Goal: Book appointment/travel/reservation

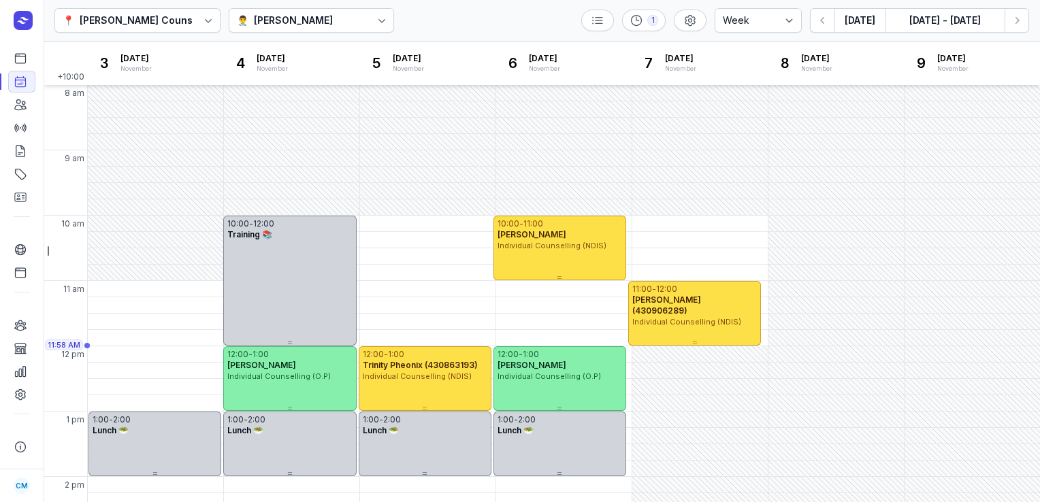
select select "week"
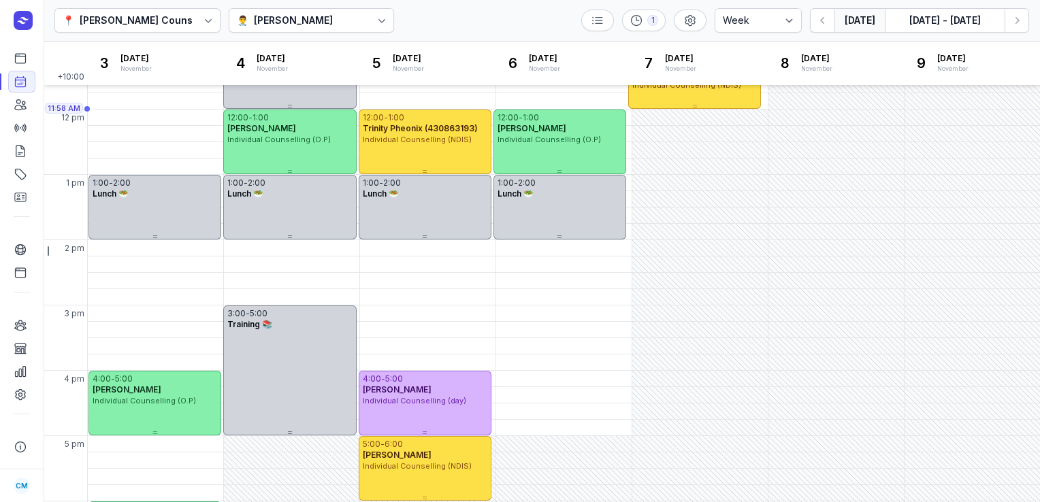
click at [860, 20] on button "[DATE]" at bounding box center [860, 20] width 50 height 25
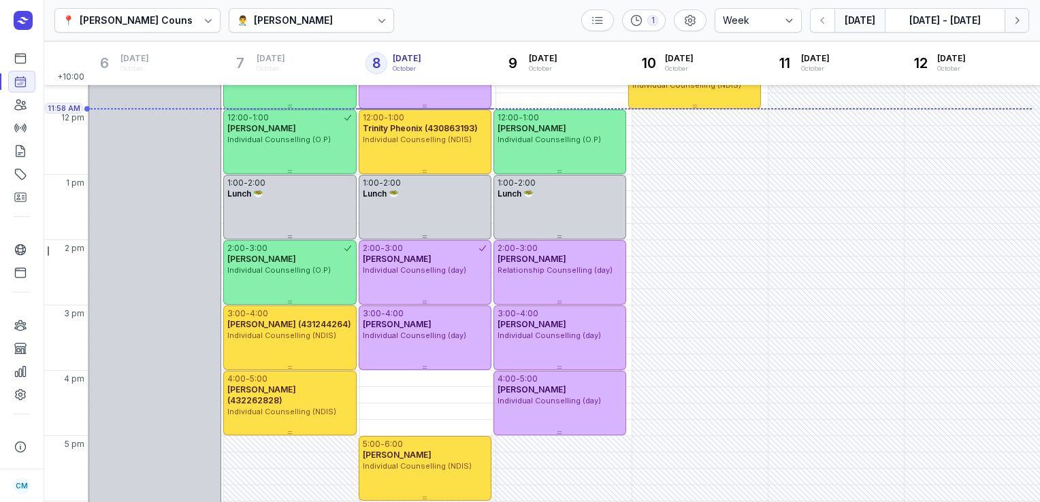
click at [1014, 26] on icon "button" at bounding box center [1017, 21] width 14 height 14
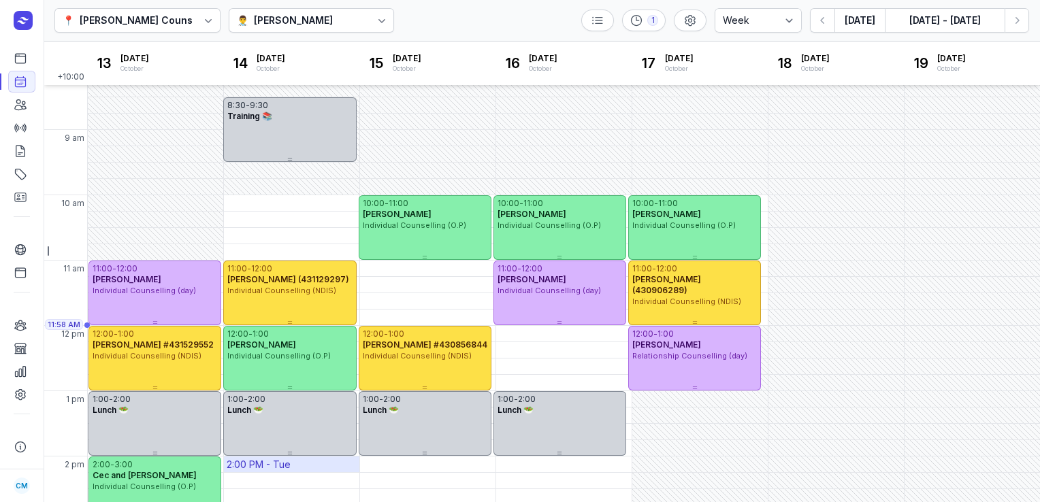
scroll to position [8, 0]
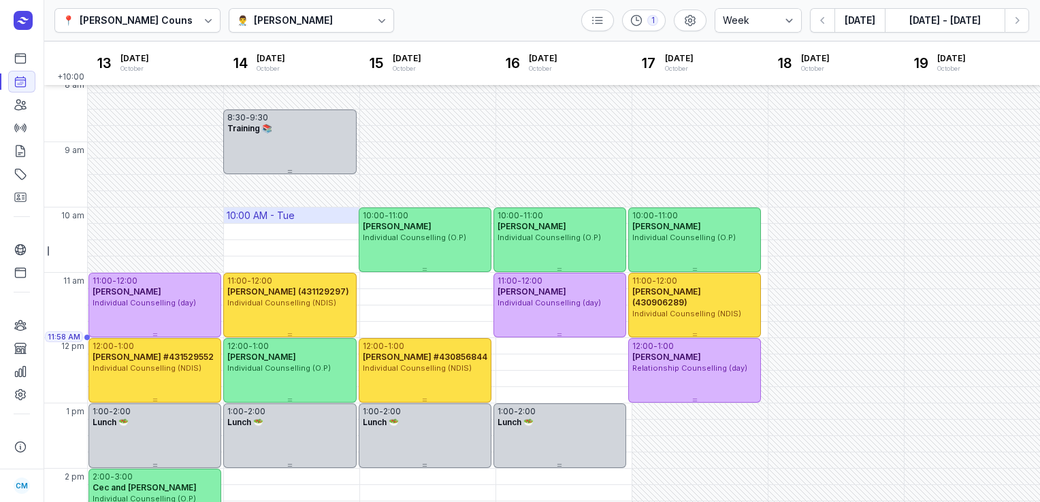
click at [264, 219] on div "10:00 AM - Tue" at bounding box center [261, 216] width 68 height 14
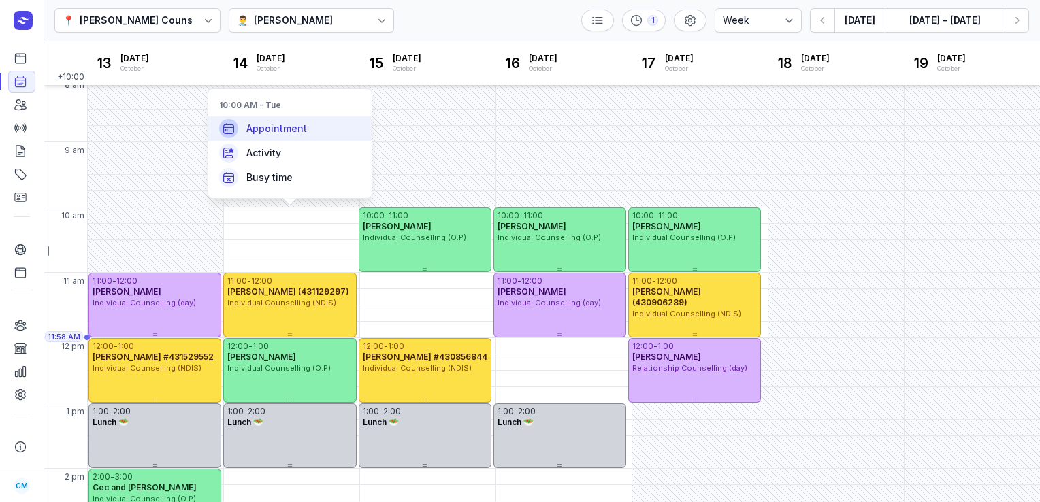
click at [287, 133] on span "Appointment" at bounding box center [276, 129] width 61 height 14
select select
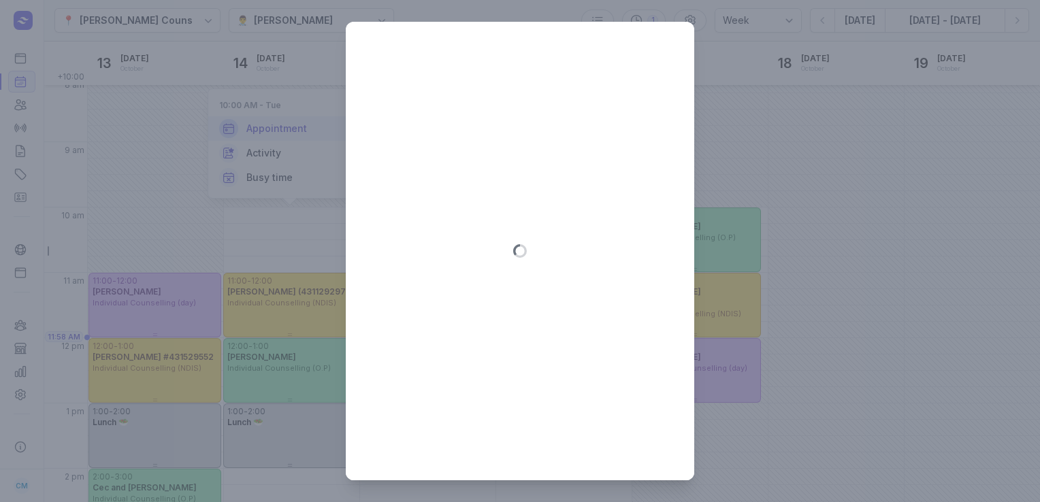
type input "[DATE]"
select select "10:00"
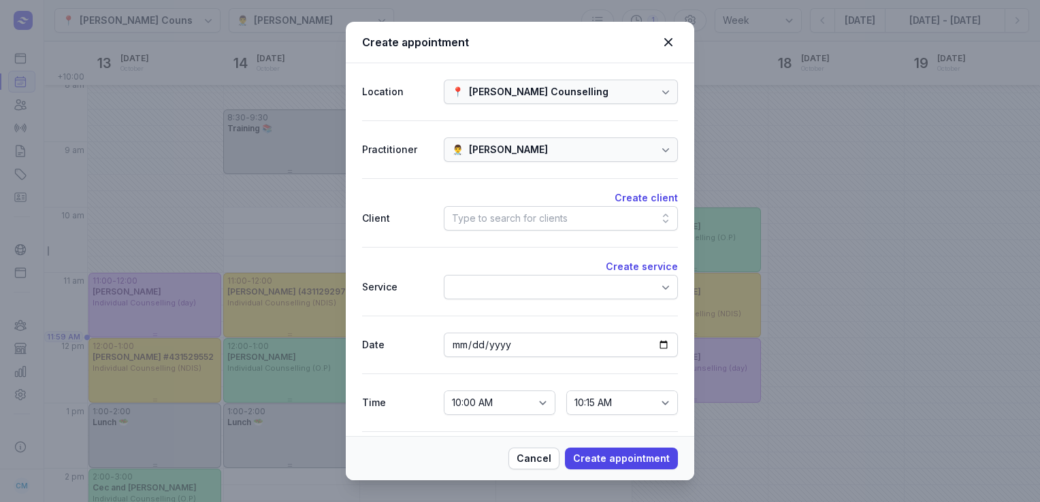
click at [520, 212] on div "Type to search for clients" at bounding box center [510, 218] width 116 height 16
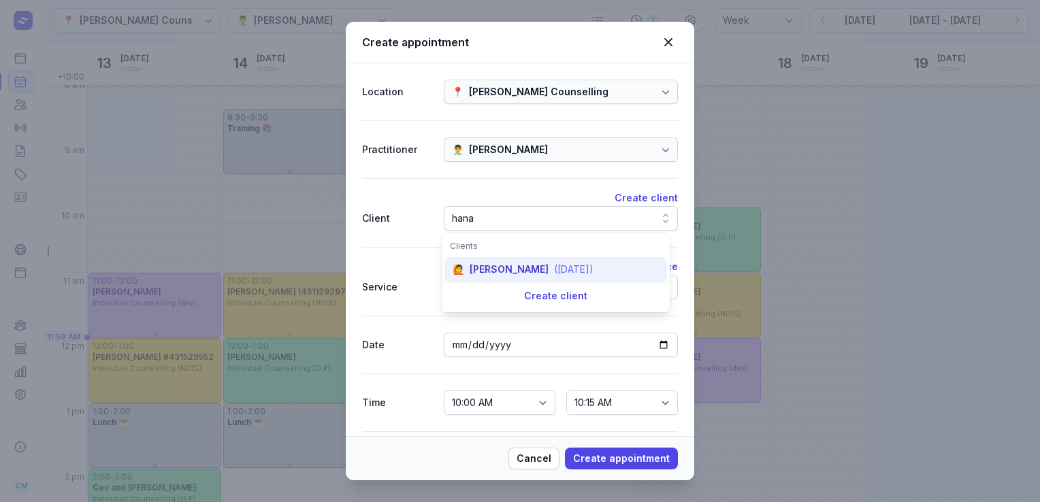
type input "hana"
click at [527, 274] on div "[PERSON_NAME]" at bounding box center [509, 270] width 79 height 14
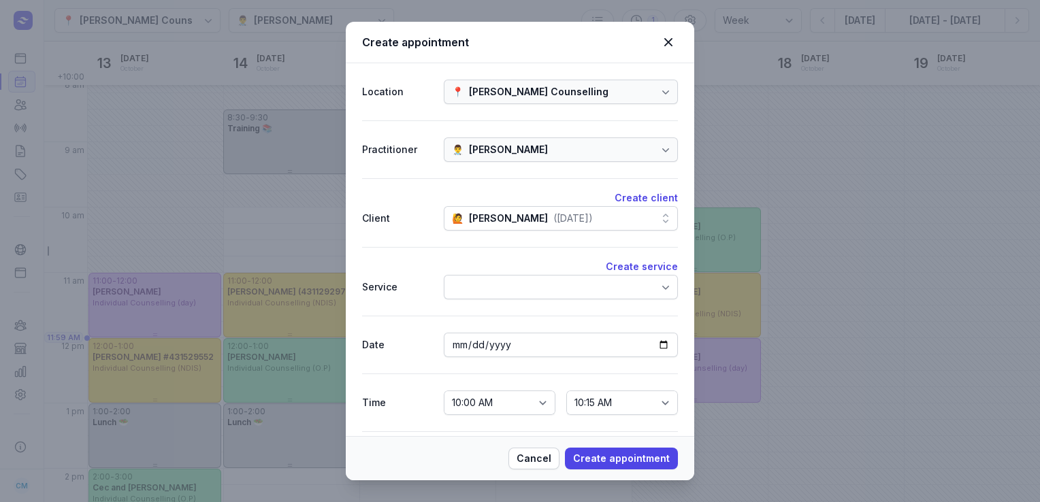
click at [528, 288] on div at bounding box center [561, 287] width 234 height 25
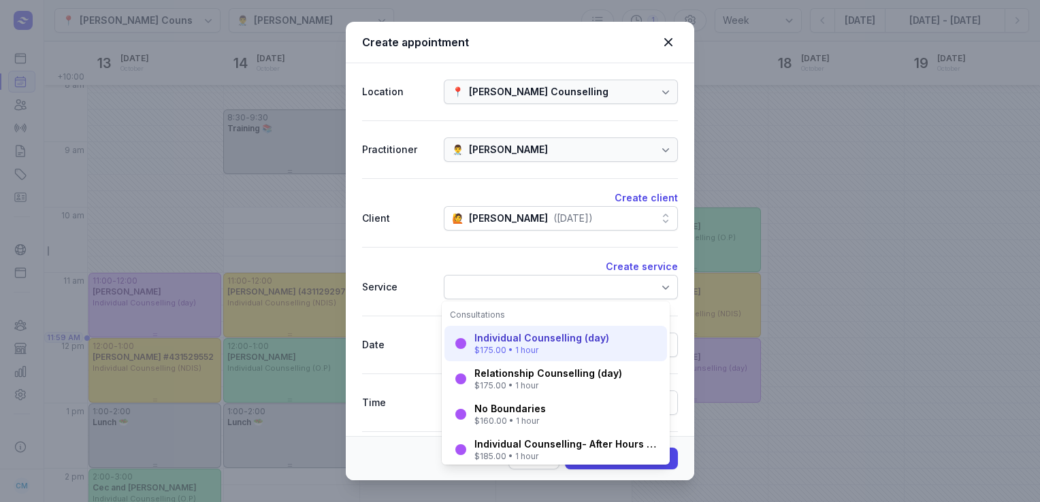
click at [530, 348] on div "$175.00 • 1 hour" at bounding box center [541, 350] width 135 height 11
select select "11:00"
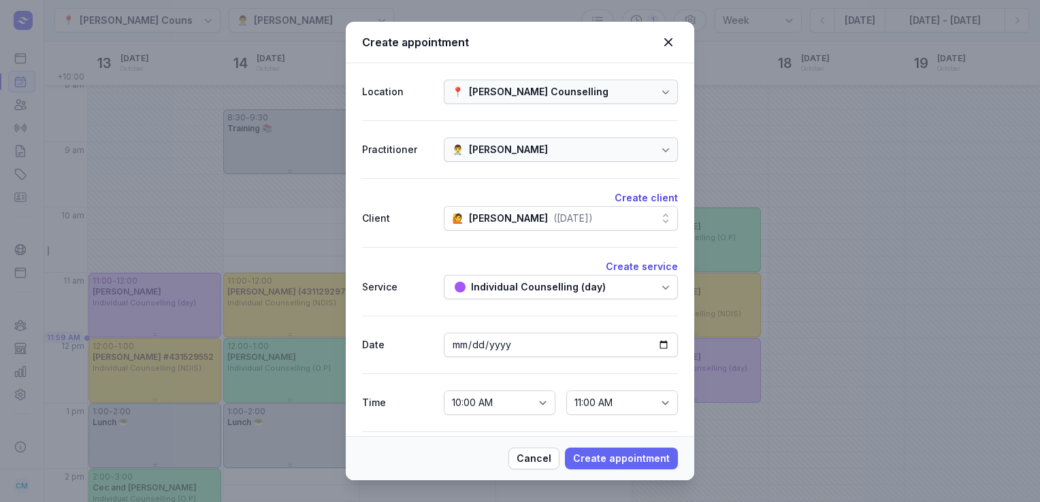
click at [629, 460] on span "Create appointment" at bounding box center [621, 459] width 97 height 16
select select
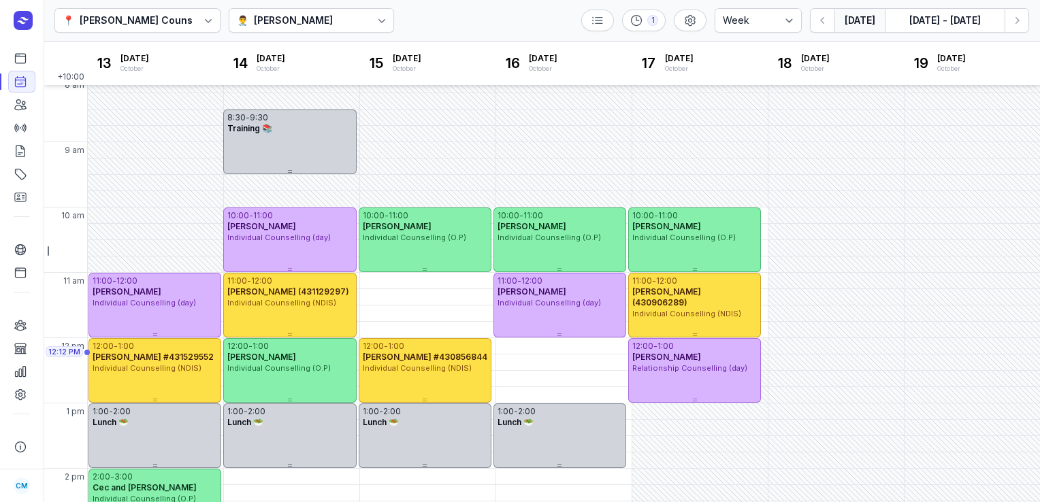
click at [861, 20] on button "[DATE]" at bounding box center [860, 20] width 50 height 25
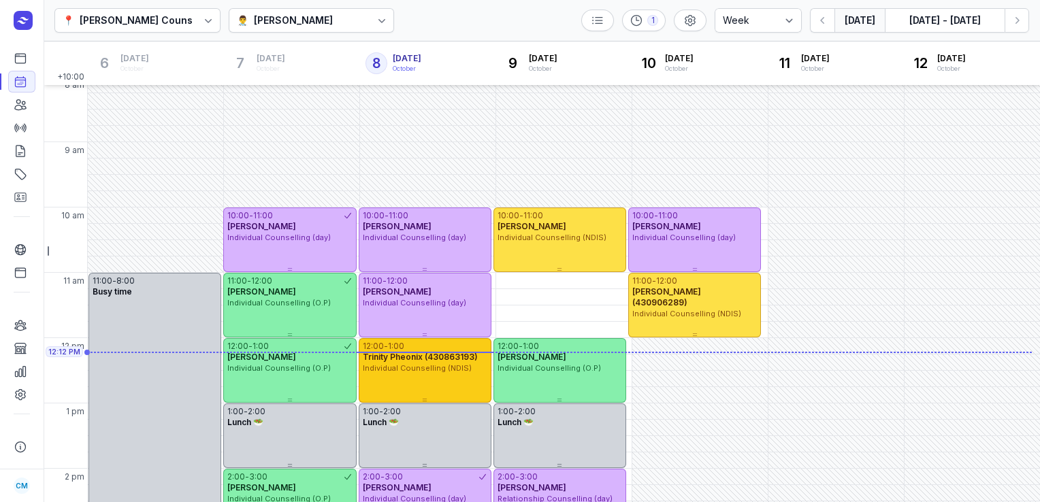
click at [410, 374] on div "Individual Counselling (NDIS)" at bounding box center [425, 369] width 125 height 12
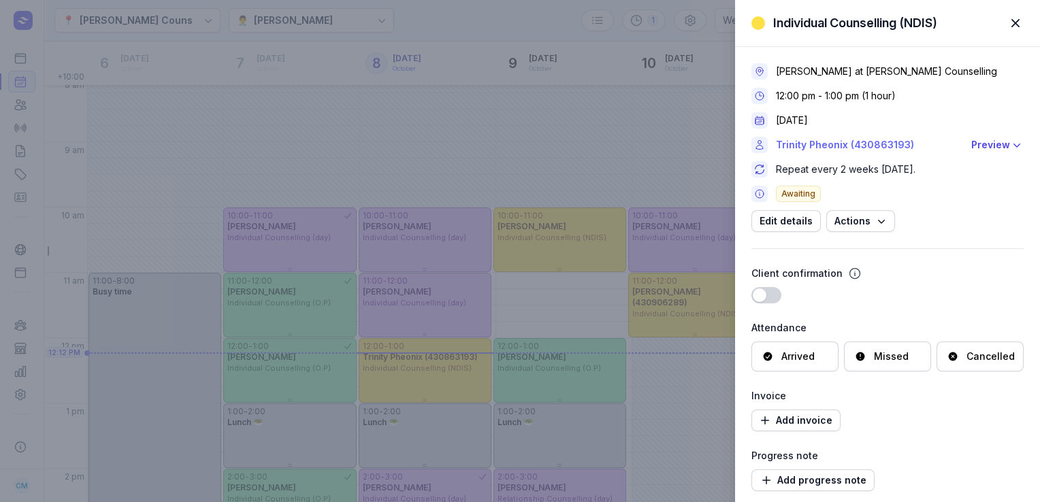
click at [848, 146] on link "Trinity Pheonix (430863193)" at bounding box center [869, 145] width 187 height 16
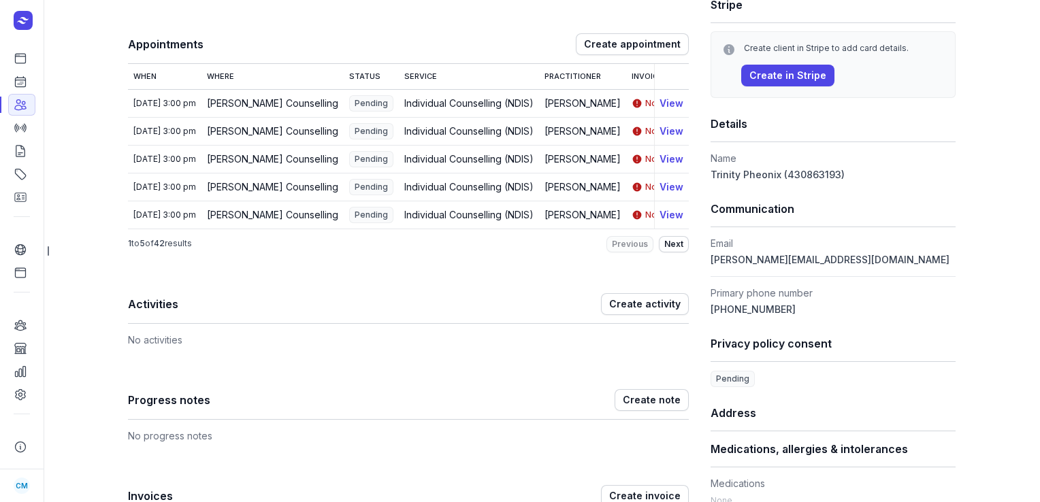
scroll to position [199, 0]
click at [27, 90] on link "Calendar" at bounding box center [21, 82] width 27 height 22
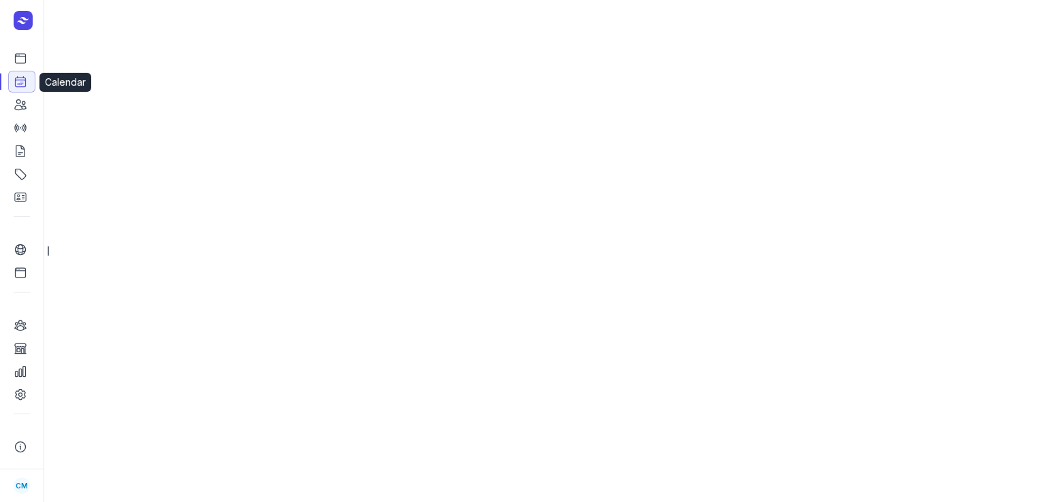
select select "week"
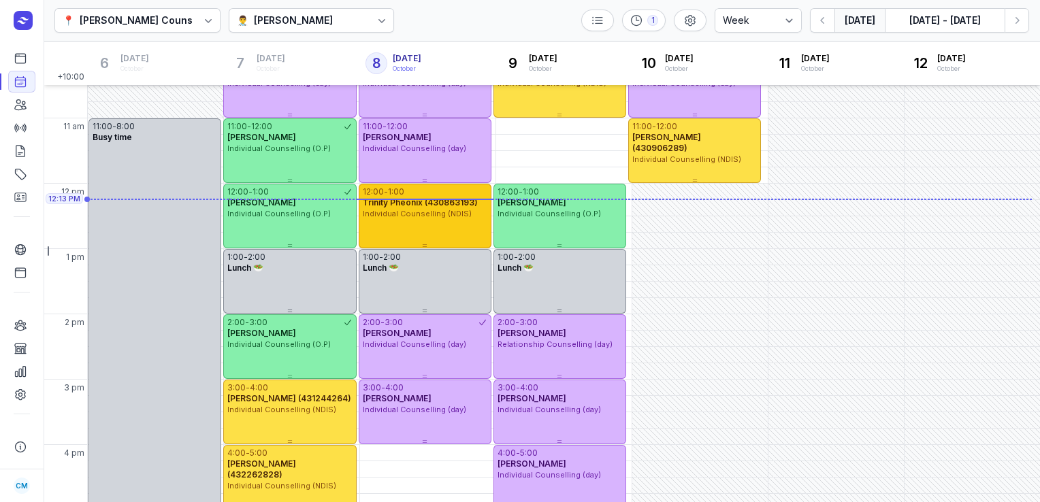
scroll to position [161, 0]
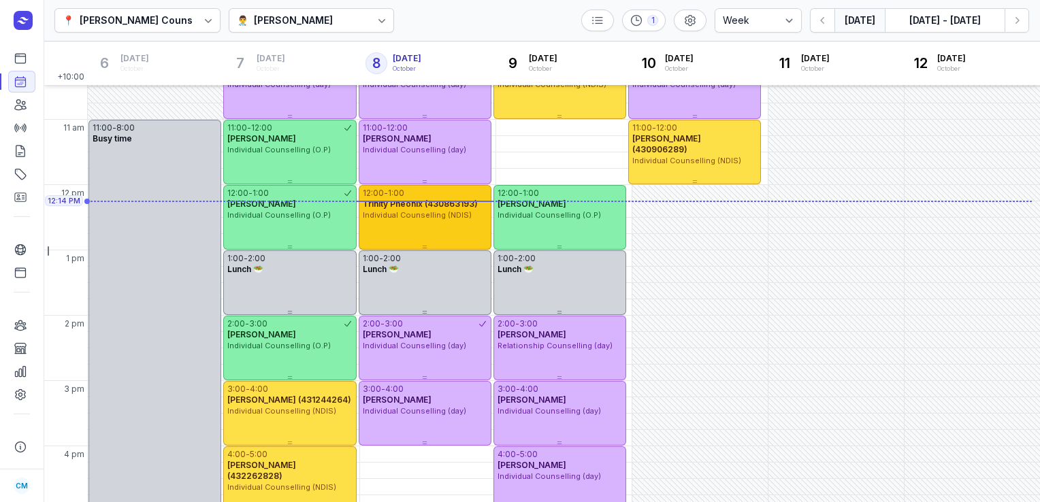
click at [461, 229] on div "12:00 - 1:00 Trinity Pheonix (430863193) Individual Counselling (NDIS)" at bounding box center [425, 217] width 133 height 65
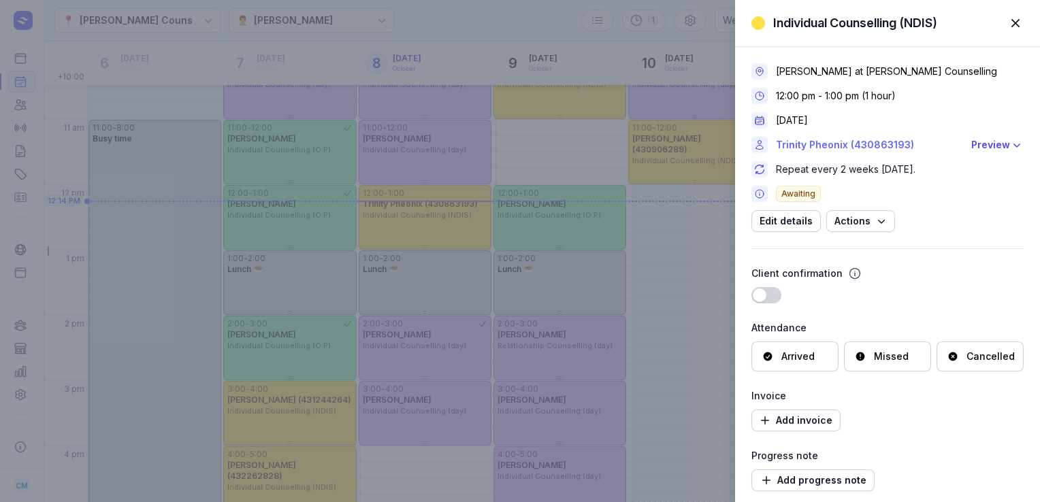
click at [858, 146] on link "Trinity Pheonix (430863193)" at bounding box center [869, 145] width 187 height 16
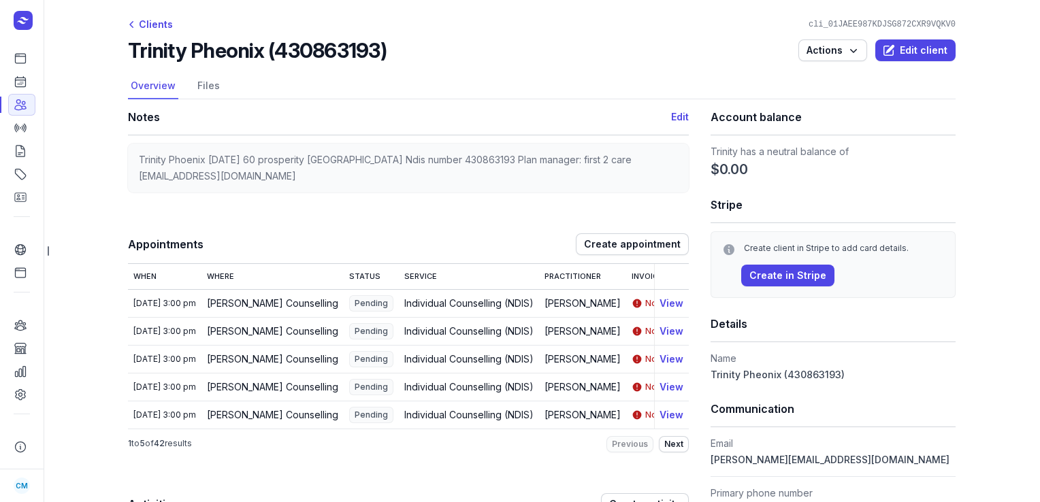
scroll to position [193, 0]
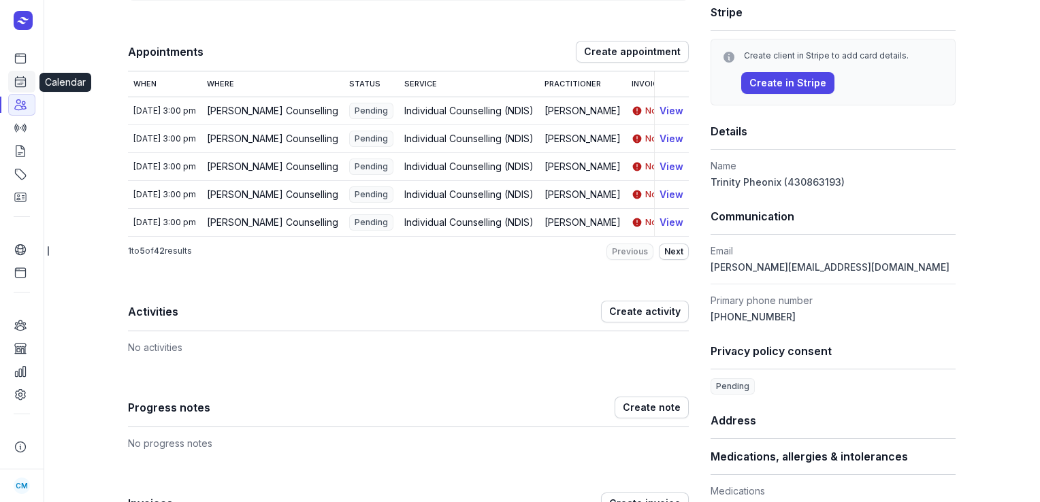
click at [25, 74] on link "Calendar" at bounding box center [21, 82] width 27 height 22
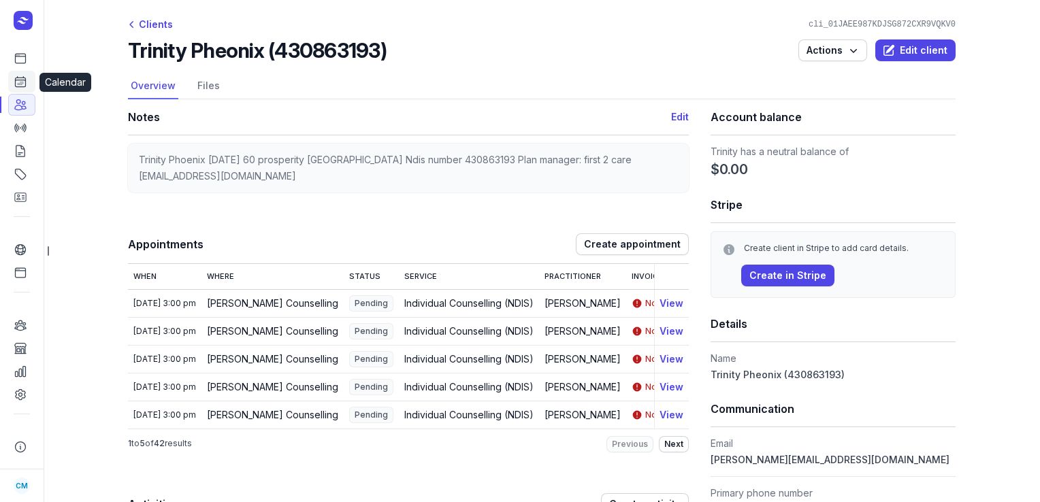
select select "week"
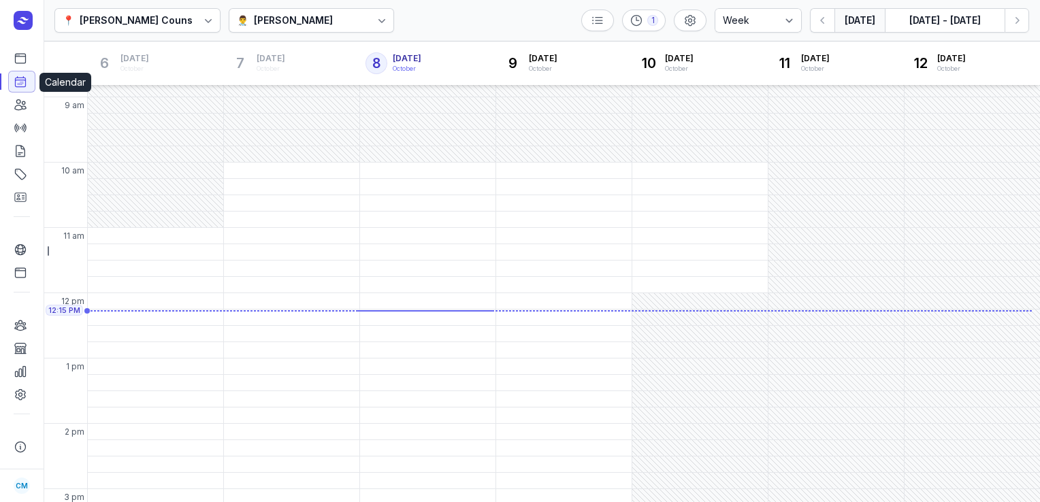
scroll to position [108, 0]
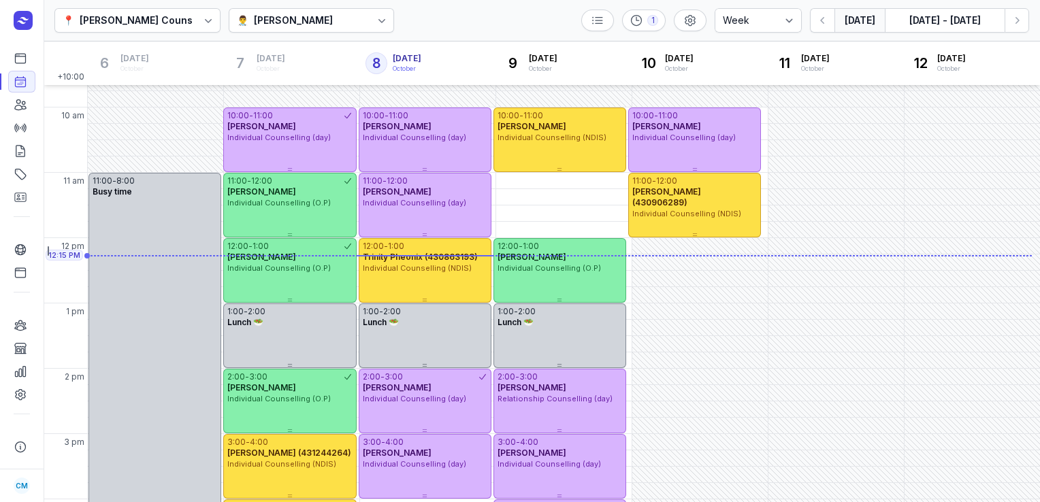
click at [287, 24] on div "[PERSON_NAME]" at bounding box center [293, 20] width 79 height 16
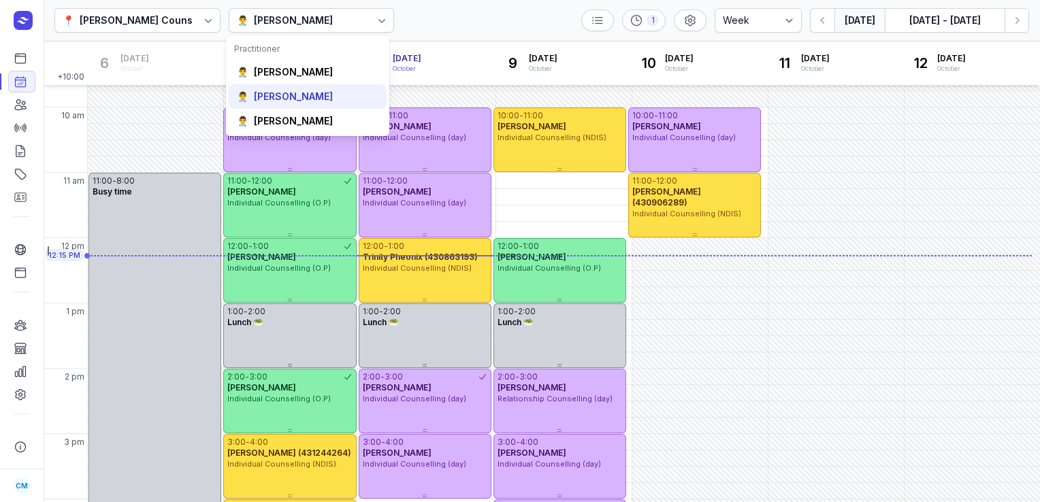
click at [292, 93] on div "[PERSON_NAME]" at bounding box center [293, 97] width 79 height 14
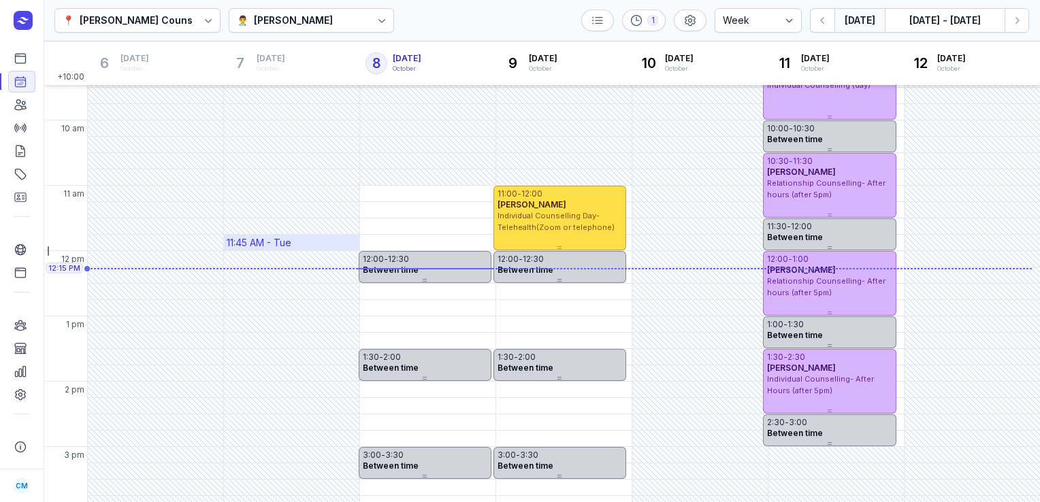
scroll to position [95, 0]
click at [1017, 19] on icon "button" at bounding box center [1018, 20] width 4 height 7
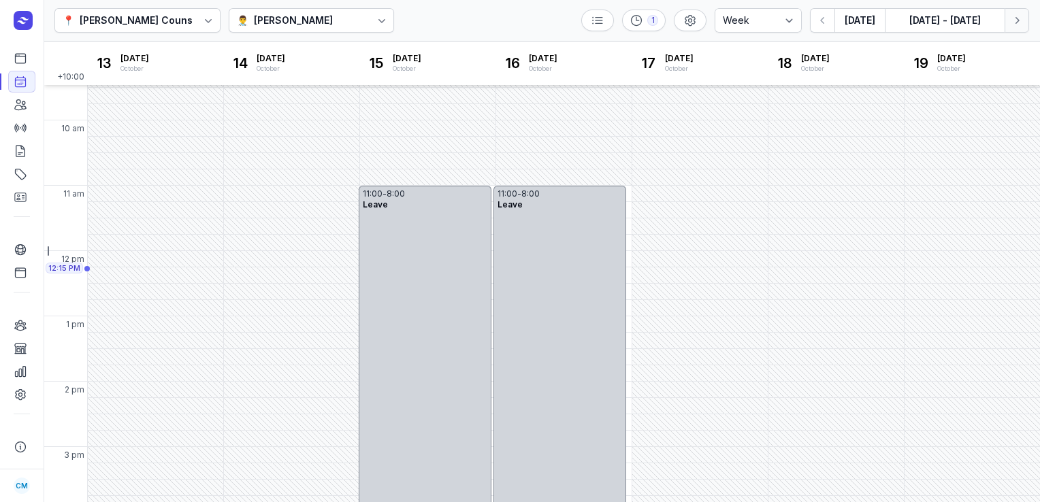
click at [1017, 19] on icon "button" at bounding box center [1018, 20] width 4 height 7
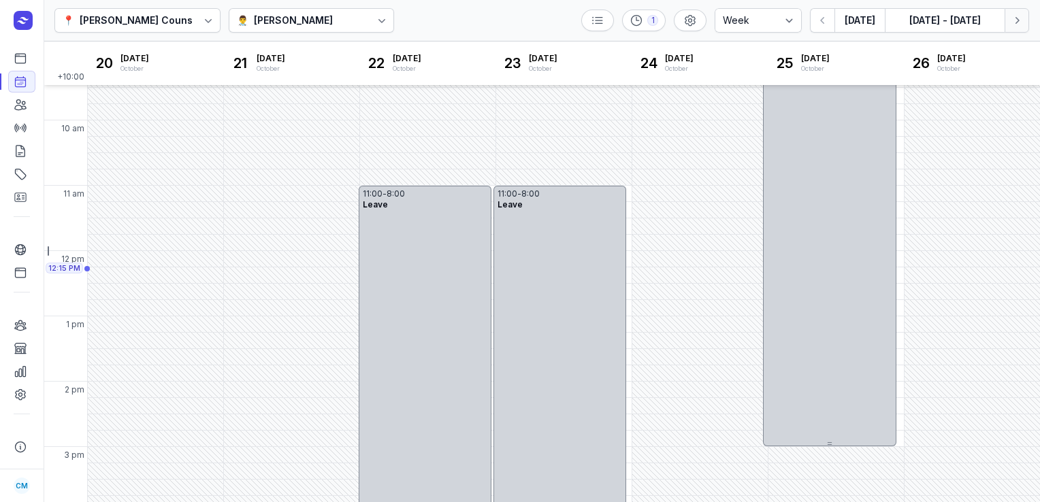
click at [1017, 19] on icon "button" at bounding box center [1018, 20] width 4 height 7
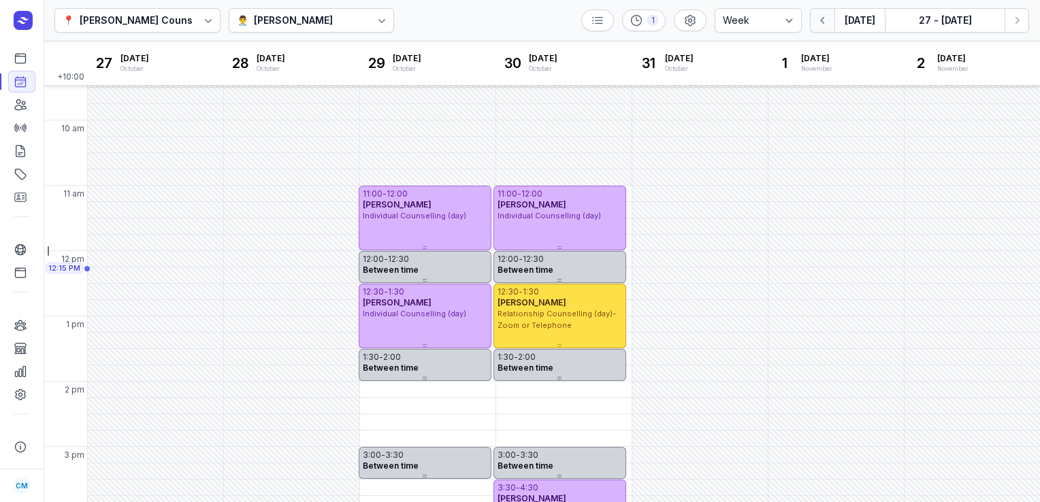
click at [828, 29] on button "button" at bounding box center [822, 20] width 25 height 25
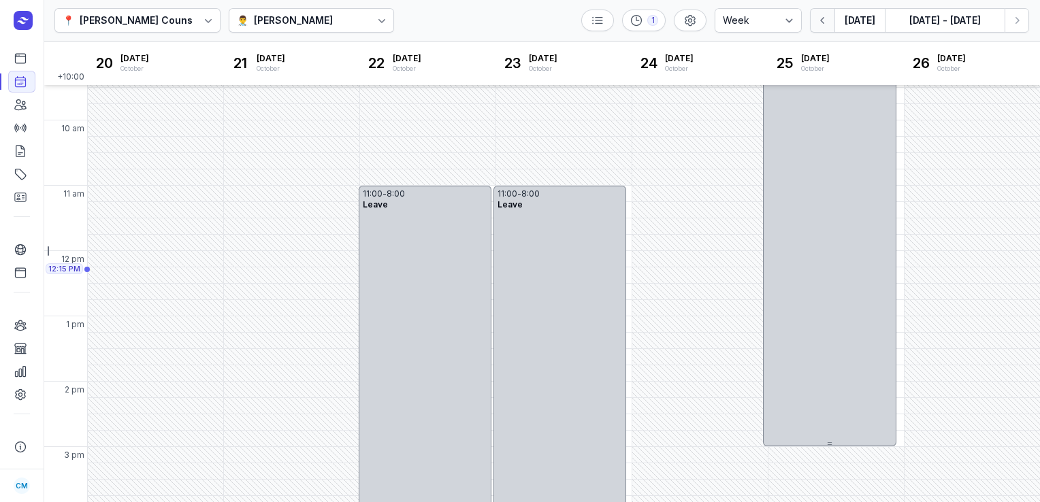
click at [828, 29] on button "button" at bounding box center [822, 20] width 25 height 25
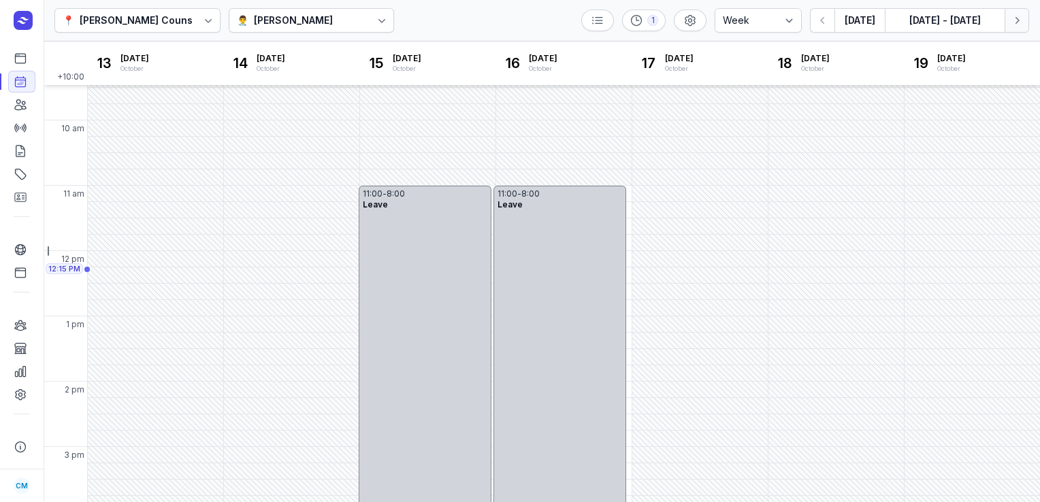
click at [1022, 20] on icon "button" at bounding box center [1017, 21] width 14 height 14
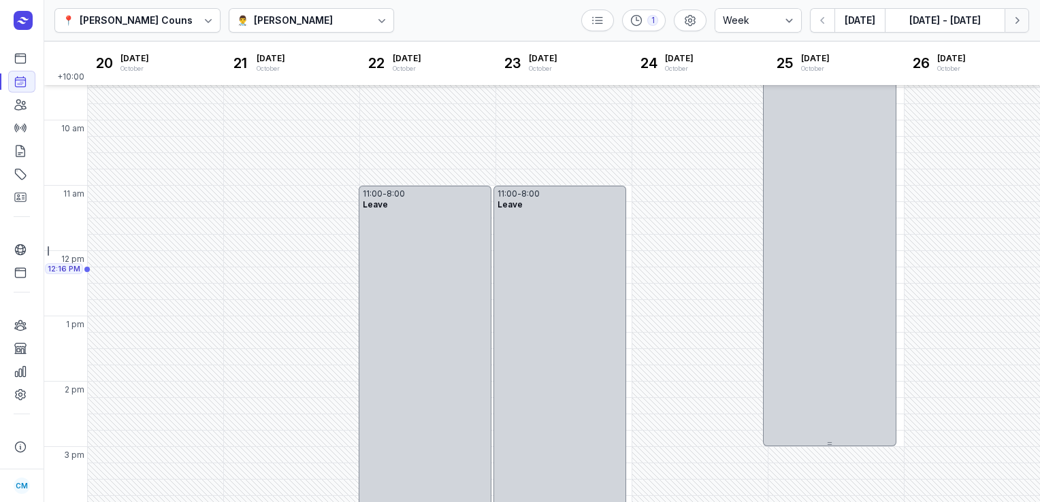
click at [1022, 20] on icon "button" at bounding box center [1017, 21] width 14 height 14
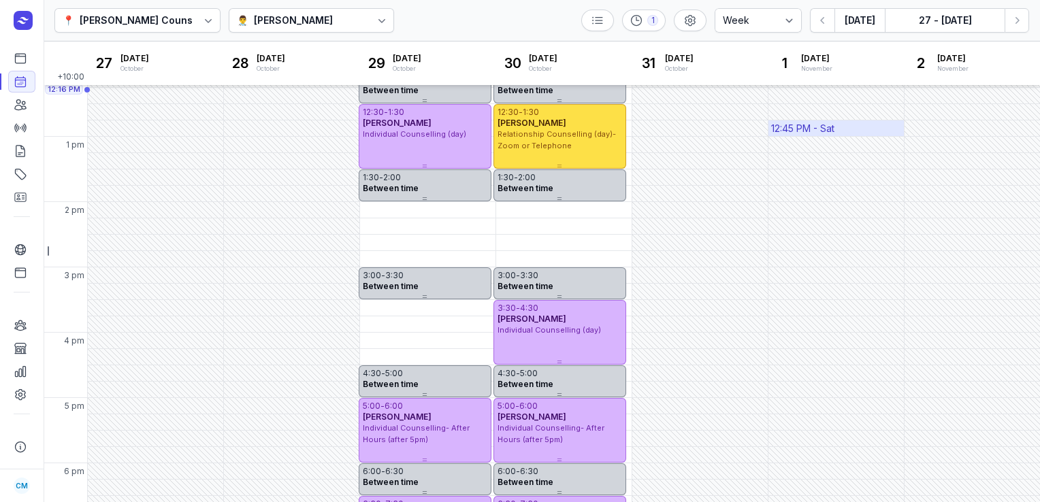
scroll to position [275, 0]
click at [375, 24] on icon at bounding box center [382, 21] width 14 height 14
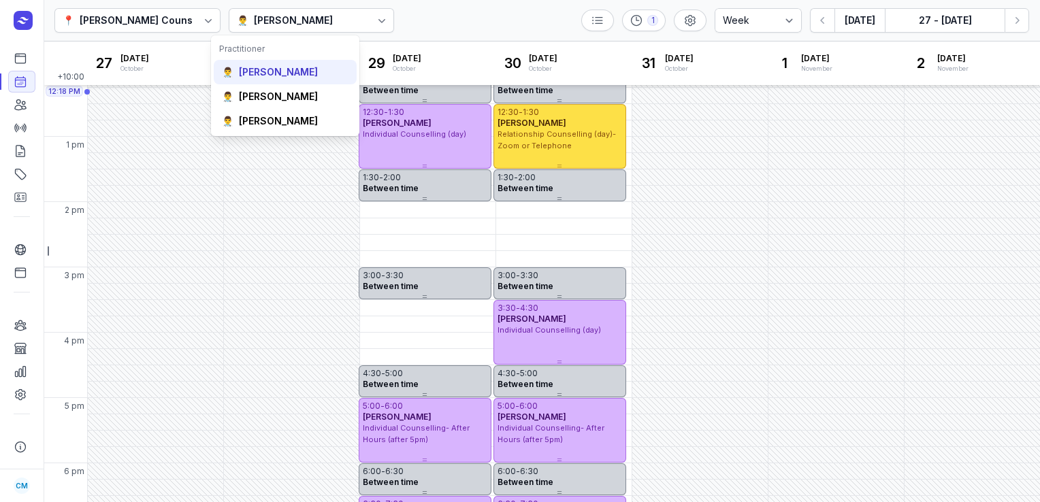
click at [312, 62] on div "👨‍⚕️ [PERSON_NAME]" at bounding box center [285, 72] width 143 height 25
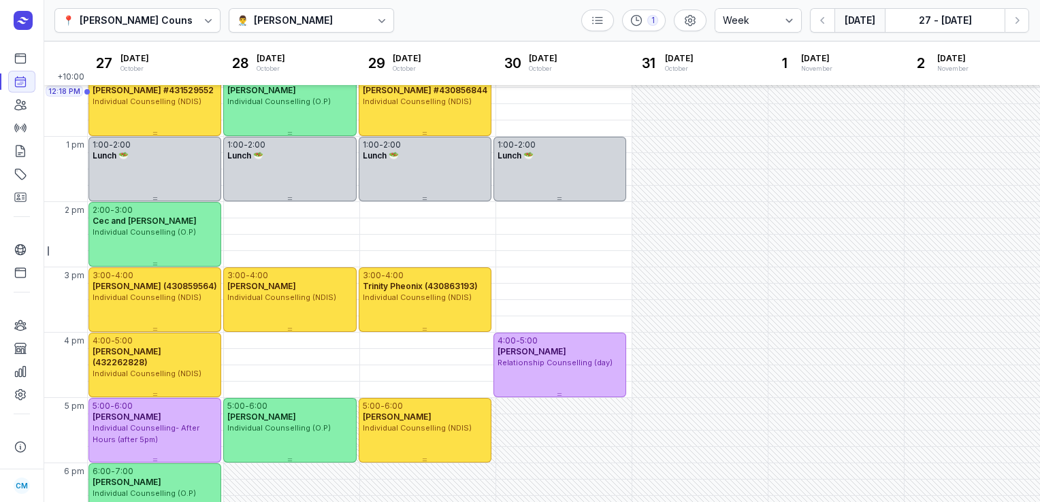
click at [866, 24] on button "[DATE]" at bounding box center [860, 20] width 50 height 25
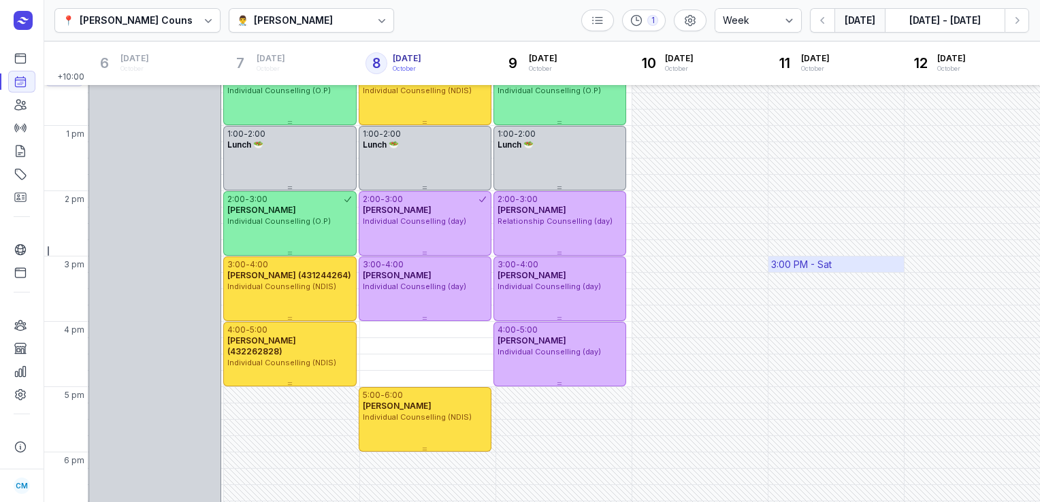
scroll to position [288, 0]
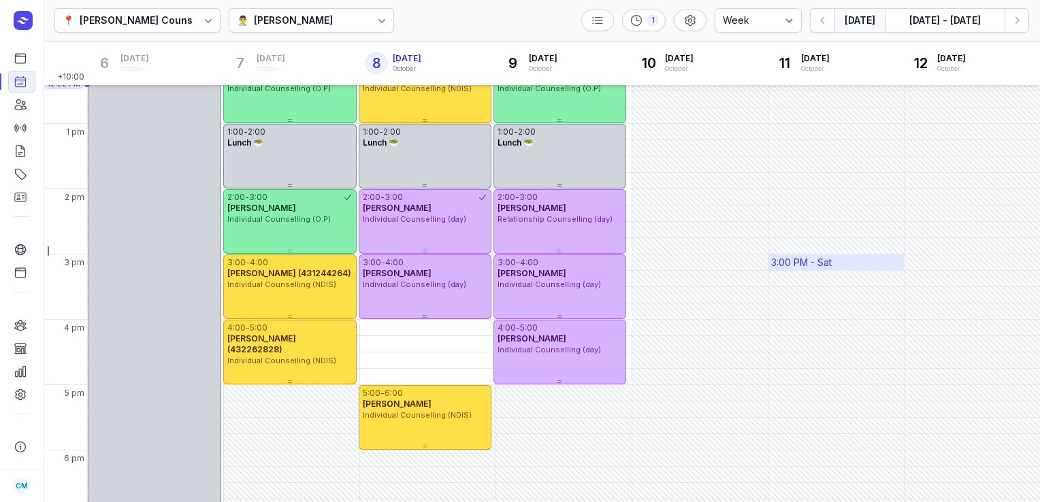
click at [835, 8] on button "[DATE]" at bounding box center [860, 20] width 50 height 25
click at [852, 19] on button "[DATE]" at bounding box center [860, 20] width 50 height 25
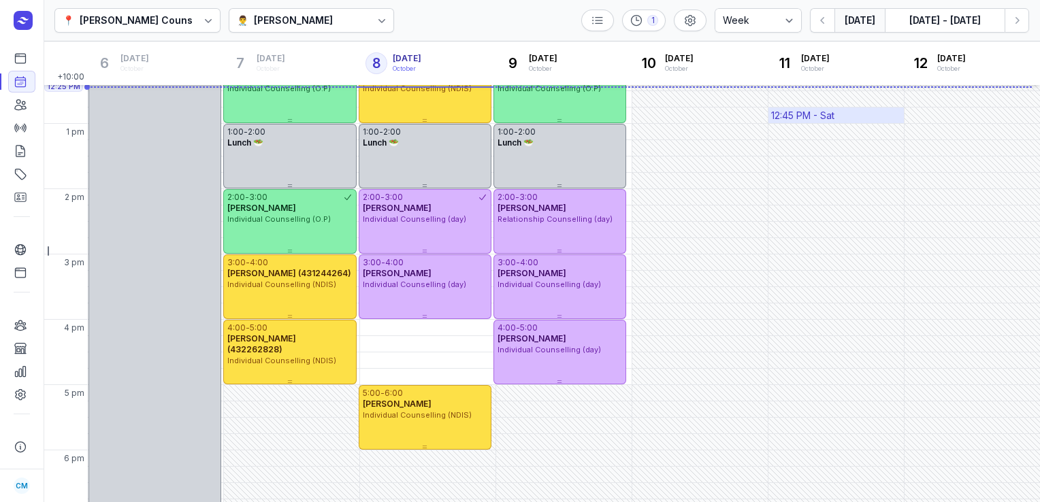
scroll to position [146, 0]
